Goal: Task Accomplishment & Management: Manage account settings

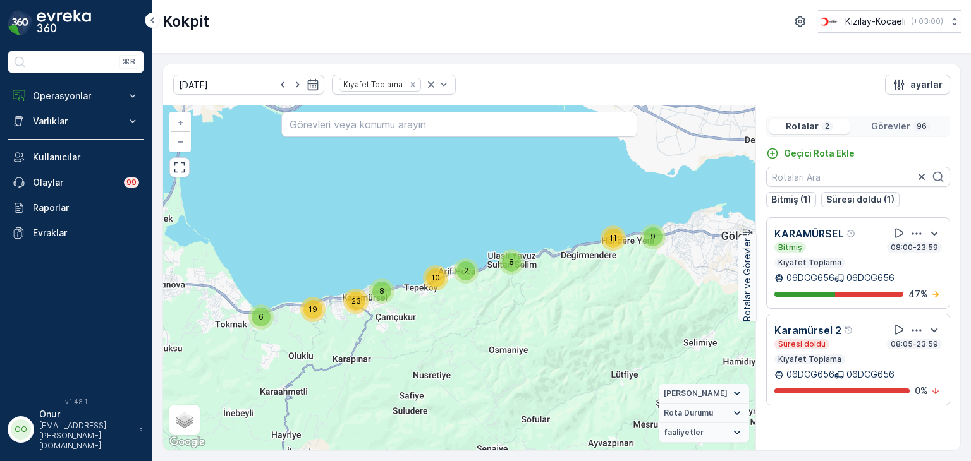
click at [919, 331] on icon "button" at bounding box center [916, 330] width 13 height 13
click at [900, 413] on div "Geçici Rota Ekle Bitmiş (1) Süresi doldu (1) KARAMÜRSEL Bitmiş 08:00-23:59 Kıya…" at bounding box center [858, 293] width 204 height 293
click at [68, 95] on p "Operasyonlar" at bounding box center [76, 96] width 86 height 13
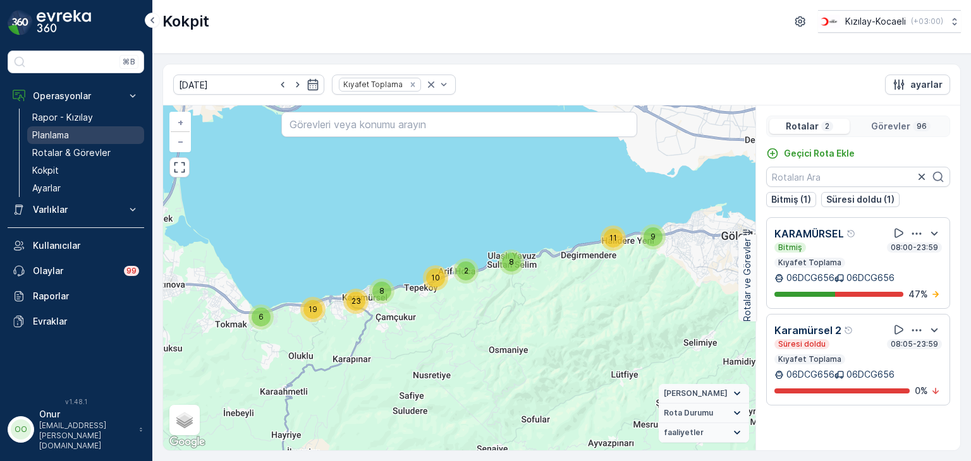
click at [63, 132] on p "Planlama" at bounding box center [50, 135] width 37 height 13
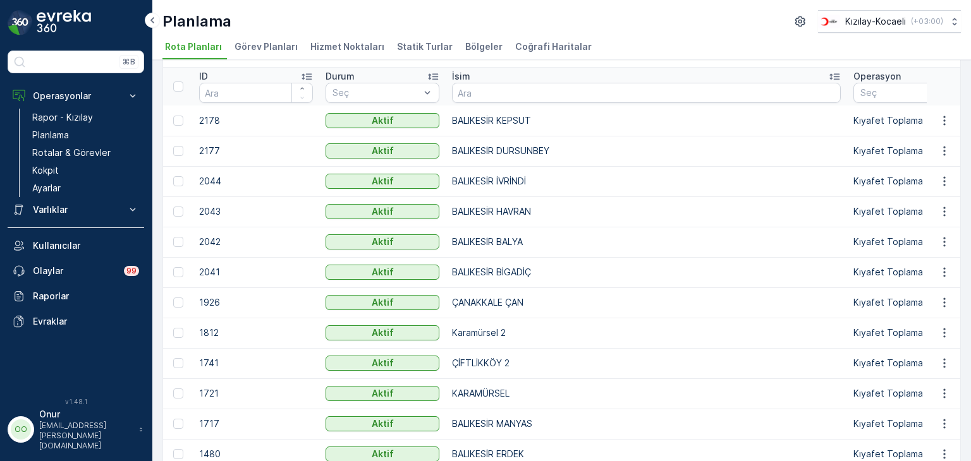
scroll to position [63, 0]
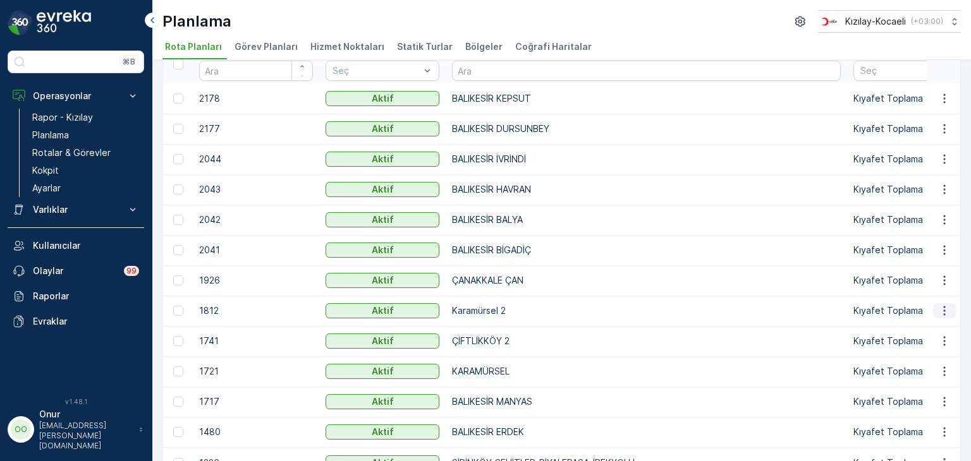
click at [943, 311] on icon "button" at bounding box center [944, 311] width 2 height 9
click at [926, 331] on span "Rota Planını Düzenle" at bounding box center [921, 329] width 87 height 13
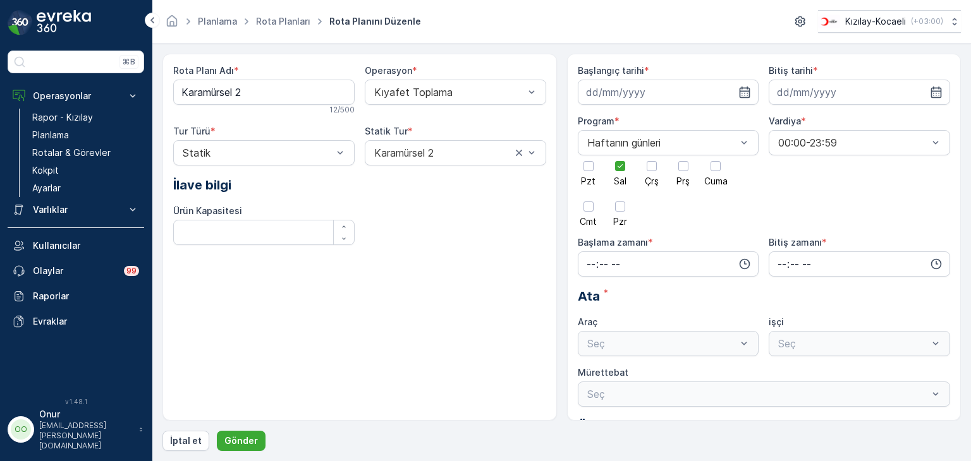
type input "29.10.2024"
type input "29.11.2025"
type input "08:05"
type input "23:59"
click at [616, 170] on div at bounding box center [620, 166] width 10 height 10
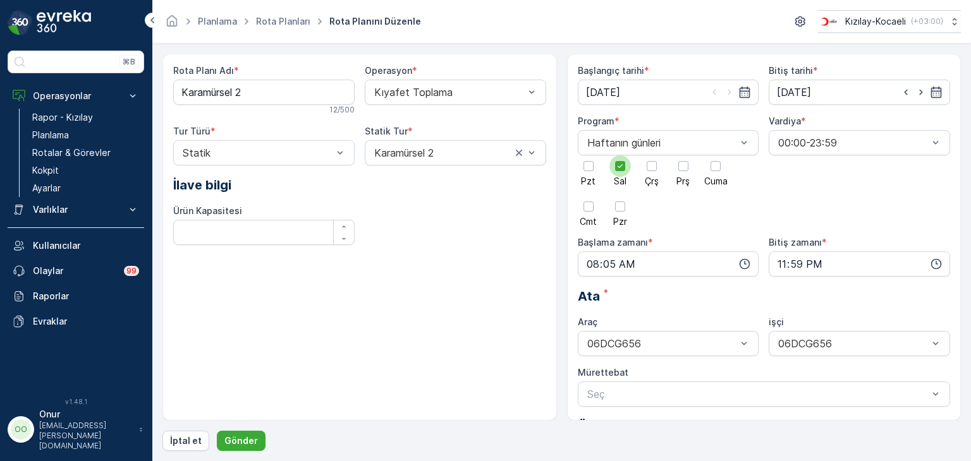
click at [620, 155] on input "Sal" at bounding box center [620, 155] width 0 height 0
click at [649, 173] on div at bounding box center [651, 165] width 21 height 21
click at [652, 155] on input "Çrş" at bounding box center [652, 155] width 0 height 0
click at [741, 262] on icon "button" at bounding box center [744, 264] width 13 height 13
click at [622, 286] on span "00" at bounding box center [617, 288] width 11 height 13
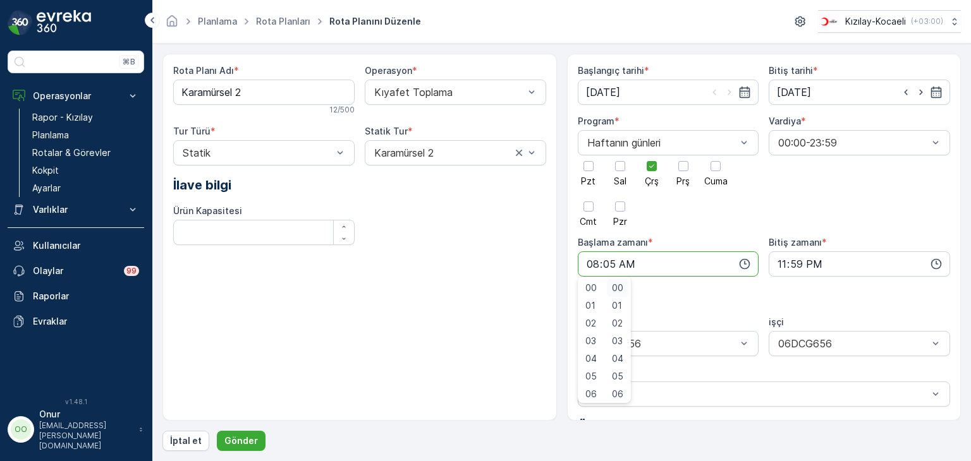
type input "08:00"
click at [232, 442] on p "Gönder" at bounding box center [241, 441] width 34 height 13
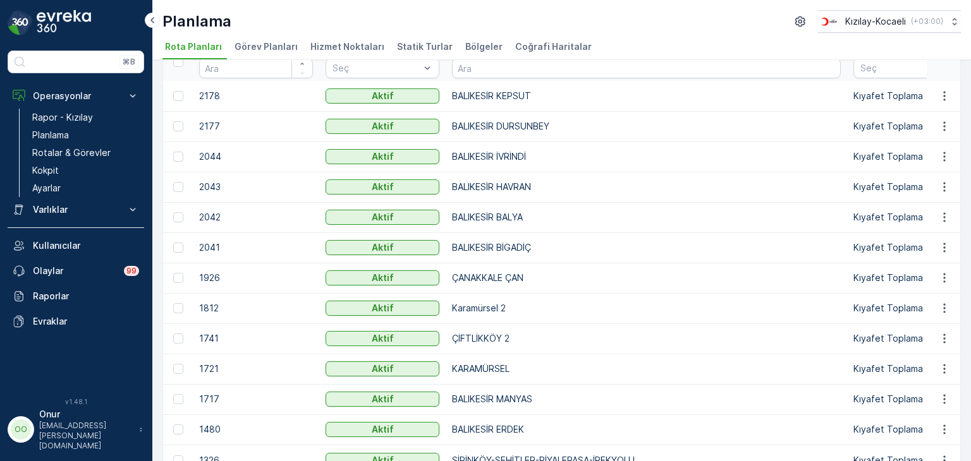
scroll to position [126, 0]
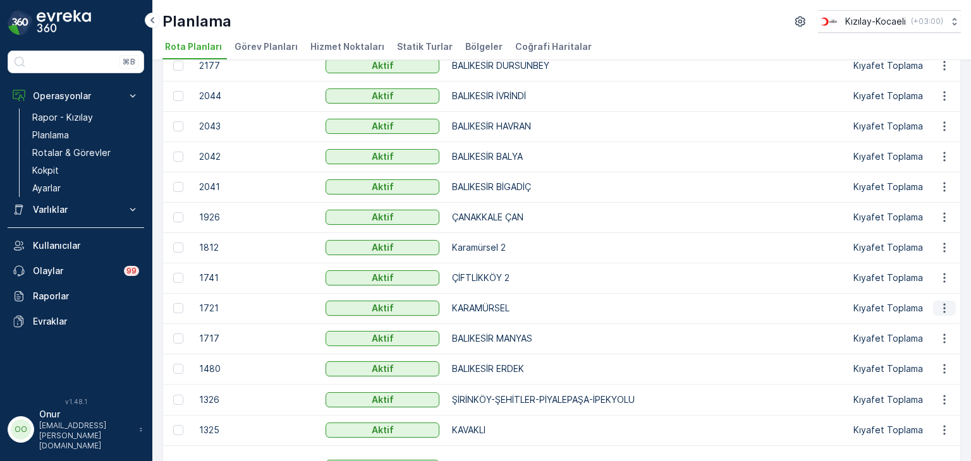
click at [940, 307] on icon "button" at bounding box center [944, 308] width 13 height 13
click at [922, 321] on span "Rota Planını Düzenle" at bounding box center [921, 326] width 87 height 13
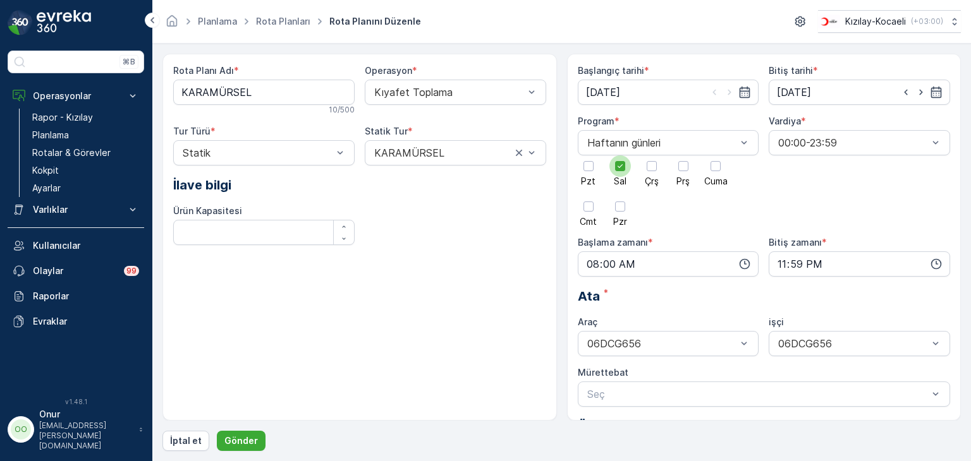
click at [621, 167] on icon at bounding box center [620, 166] width 9 height 9
click at [620, 155] on input "Sal" at bounding box center [620, 155] width 0 height 0
click at [655, 164] on div at bounding box center [652, 166] width 10 height 10
click at [652, 155] on input "Çrş" at bounding box center [652, 155] width 0 height 0
click at [253, 437] on p "Gönder" at bounding box center [241, 441] width 34 height 13
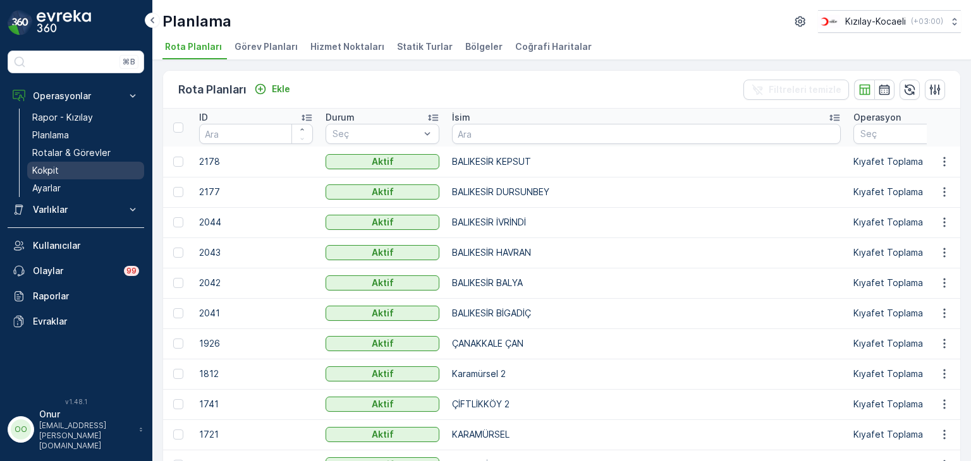
click at [66, 173] on link "Kokpit" at bounding box center [85, 171] width 117 height 18
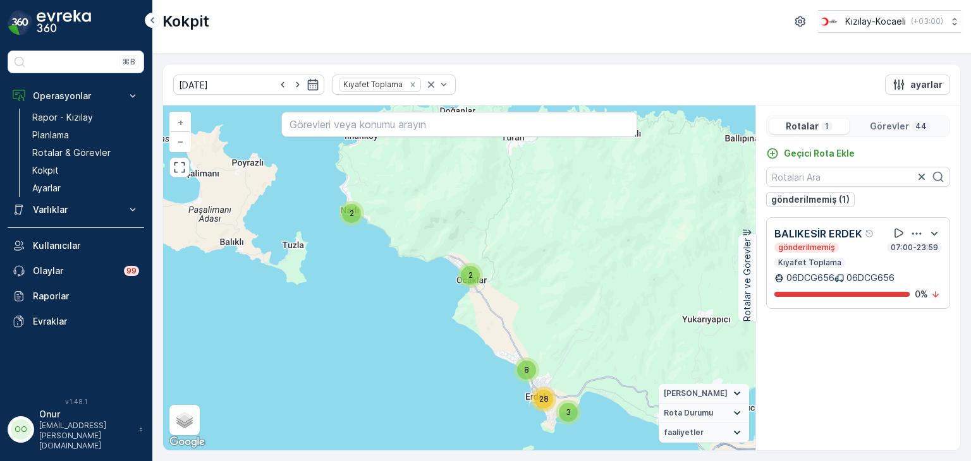
click at [916, 233] on icon "button" at bounding box center [916, 234] width 9 height 2
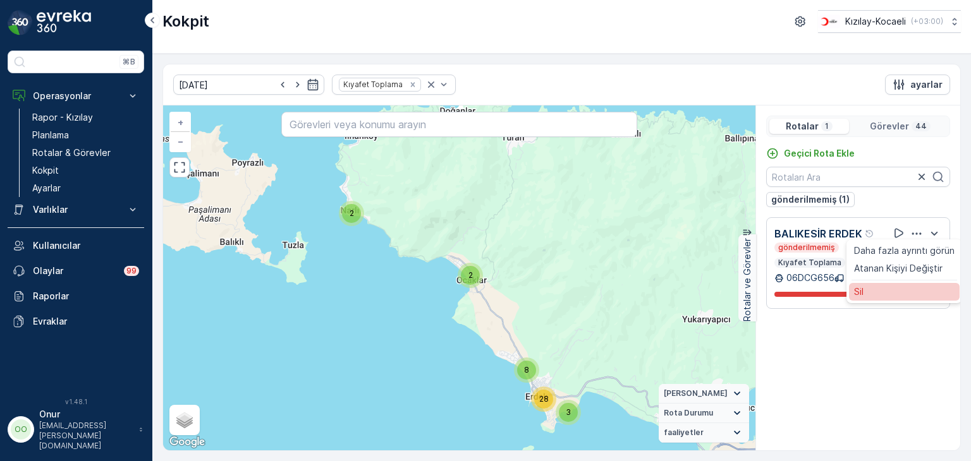
click at [880, 291] on div "Sil" at bounding box center [904, 292] width 111 height 18
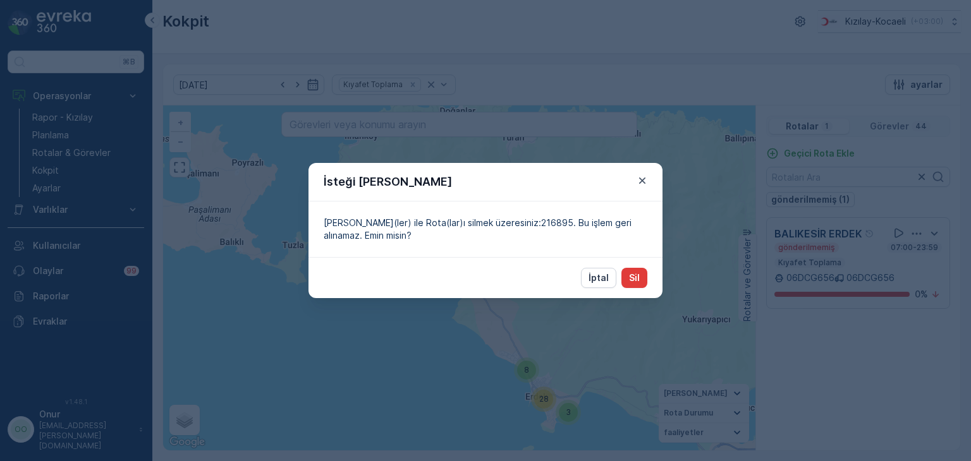
click at [645, 279] on button "Sil" at bounding box center [634, 278] width 26 height 20
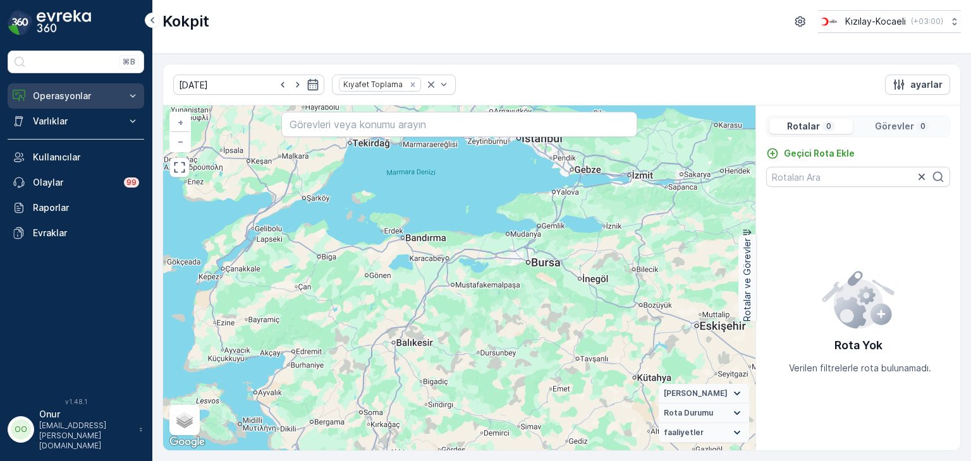
click at [89, 91] on p "Operasyonlar" at bounding box center [76, 96] width 86 height 13
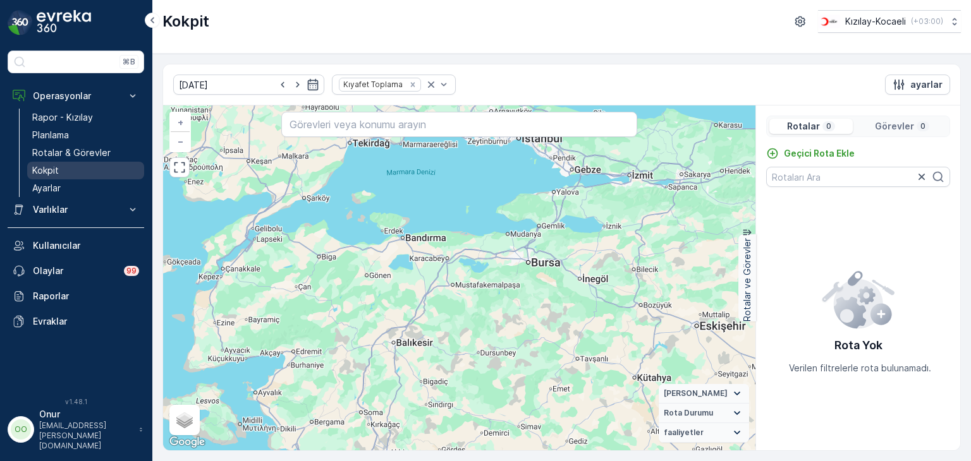
click at [53, 175] on p "Kokpit" at bounding box center [45, 170] width 27 height 13
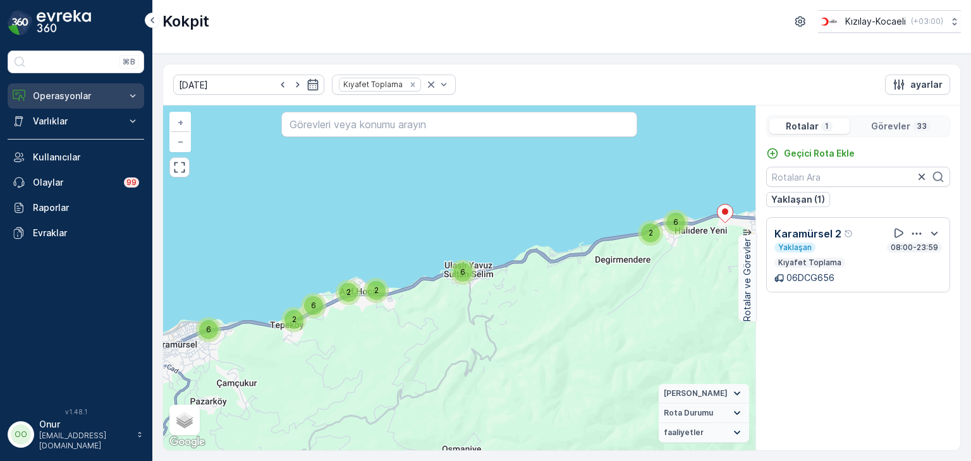
click at [73, 99] on p "Operasyonlar" at bounding box center [76, 96] width 86 height 13
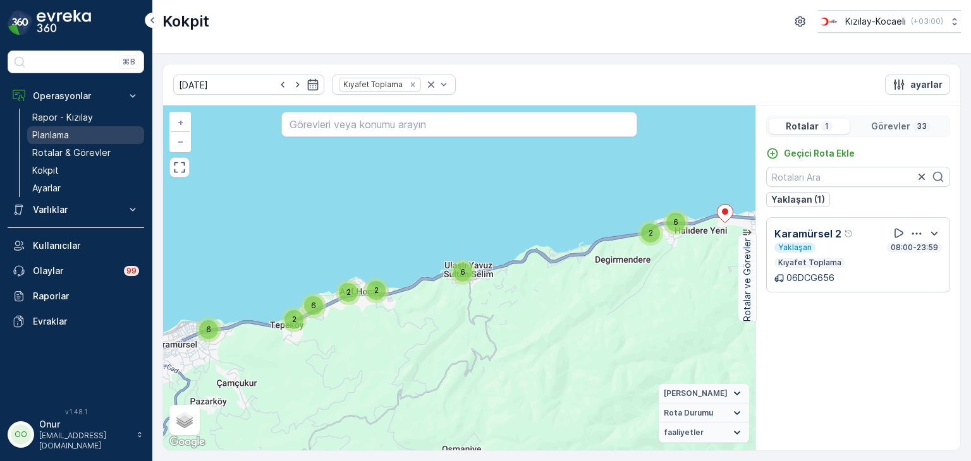
click at [68, 134] on p "Planlama" at bounding box center [50, 135] width 37 height 13
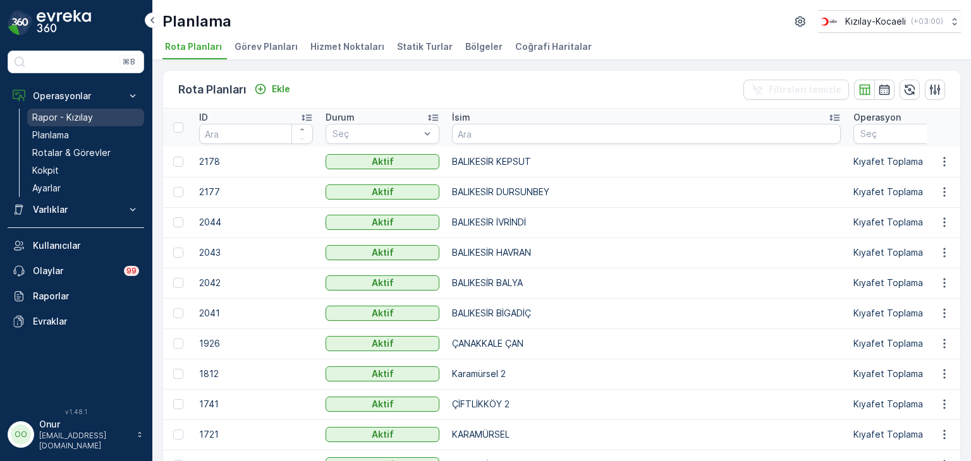
click at [75, 118] on p "Rapor - Kızılay" at bounding box center [62, 117] width 61 height 13
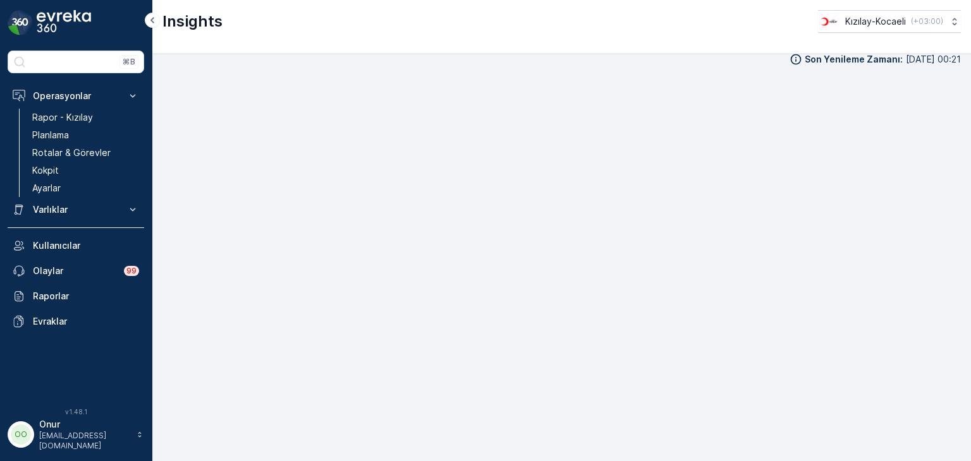
scroll to position [13, 0]
